Goal: Task Accomplishment & Management: Use online tool/utility

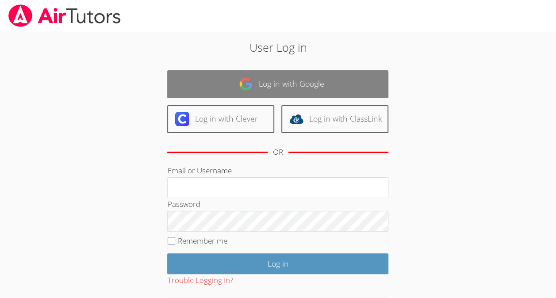
click at [332, 79] on link "Log in with Google" at bounding box center [277, 84] width 221 height 28
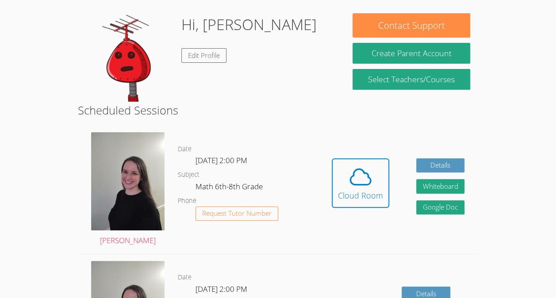
scroll to position [81, 0]
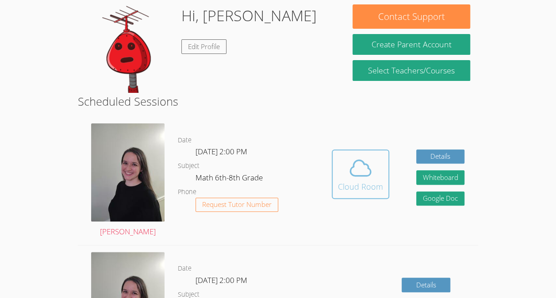
click at [360, 183] on div "Cloud Room" at bounding box center [360, 187] width 45 height 12
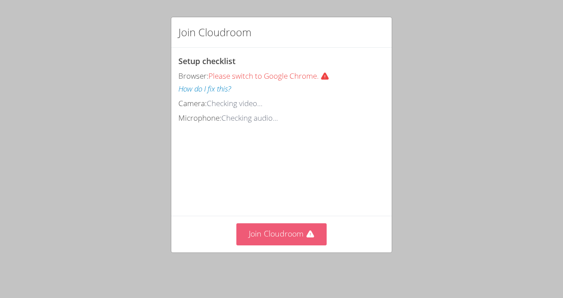
click at [295, 236] on button "Join Cloudroom" at bounding box center [281, 235] width 91 height 22
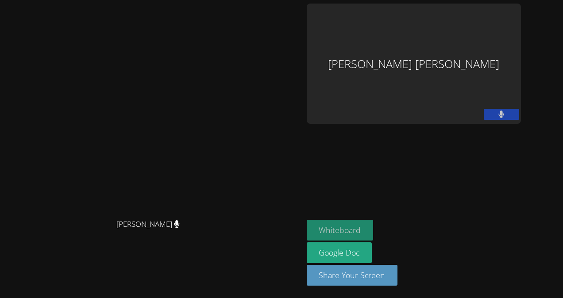
click at [374, 228] on button "Whiteboard" at bounding box center [340, 230] width 67 height 21
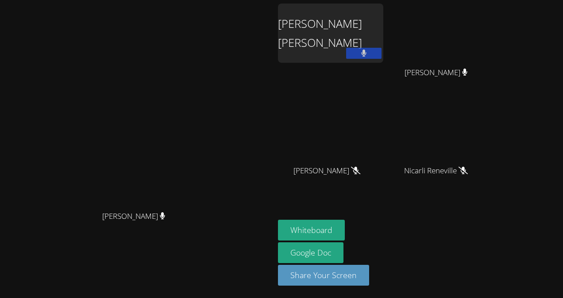
click at [367, 50] on icon at bounding box center [364, 54] width 6 height 8
click at [383, 47] on div "Leo Ranjel Arriaga Roblero" at bounding box center [330, 33] width 105 height 59
click at [368, 50] on icon at bounding box center [363, 54] width 9 height 8
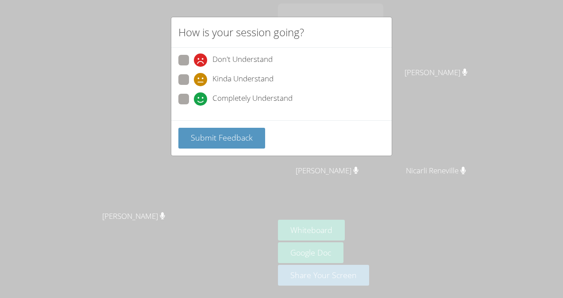
click at [251, 97] on span "Completely Understand" at bounding box center [252, 99] width 80 height 13
click at [201, 97] on input "Completely Understand" at bounding box center [198, 98] width 8 height 8
radio input "true"
click at [233, 132] on span "Submit Feedback" at bounding box center [222, 137] width 62 height 11
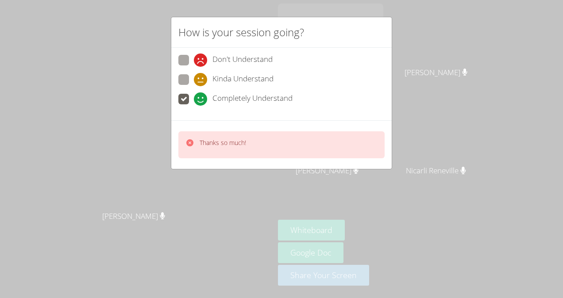
click at [249, 190] on div "How is your session going? Don't Understand Kinda Understand Completely Underst…" at bounding box center [281, 149] width 563 height 298
click at [289, 79] on div "Kinda Understand" at bounding box center [281, 82] width 206 height 16
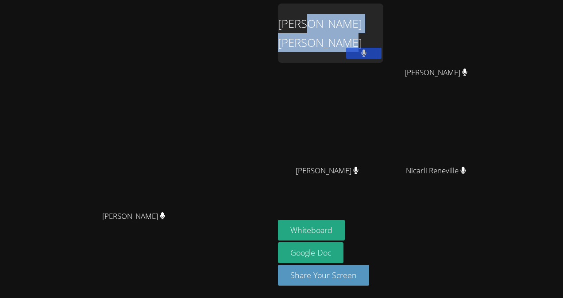
drag, startPoint x: 375, startPoint y: 25, endPoint x: 411, endPoint y: 34, distance: 37.0
click at [383, 34] on div "Leo Ranjel Arriaga Roblero" at bounding box center [330, 33] width 105 height 59
drag, startPoint x: 411, startPoint y: 34, endPoint x: 383, endPoint y: 53, distance: 33.8
click at [383, 53] on div "Leo Ranjel Arriaga Roblero" at bounding box center [330, 33] width 105 height 59
click at [383, 42] on div "Leo Ranjel Arriaga Roblero" at bounding box center [330, 33] width 105 height 59
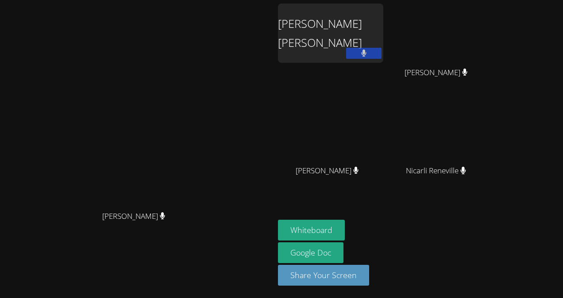
click at [382, 50] on button at bounding box center [363, 53] width 35 height 11
click at [368, 50] on icon at bounding box center [363, 54] width 9 height 8
click at [383, 129] on video at bounding box center [330, 131] width 105 height 59
drag, startPoint x: 398, startPoint y: 129, endPoint x: 363, endPoint y: 82, distance: 58.5
click at [363, 82] on div "Leo Ranjel Arriaga Roblero" at bounding box center [330, 51] width 105 height 95
